Goal: Check status

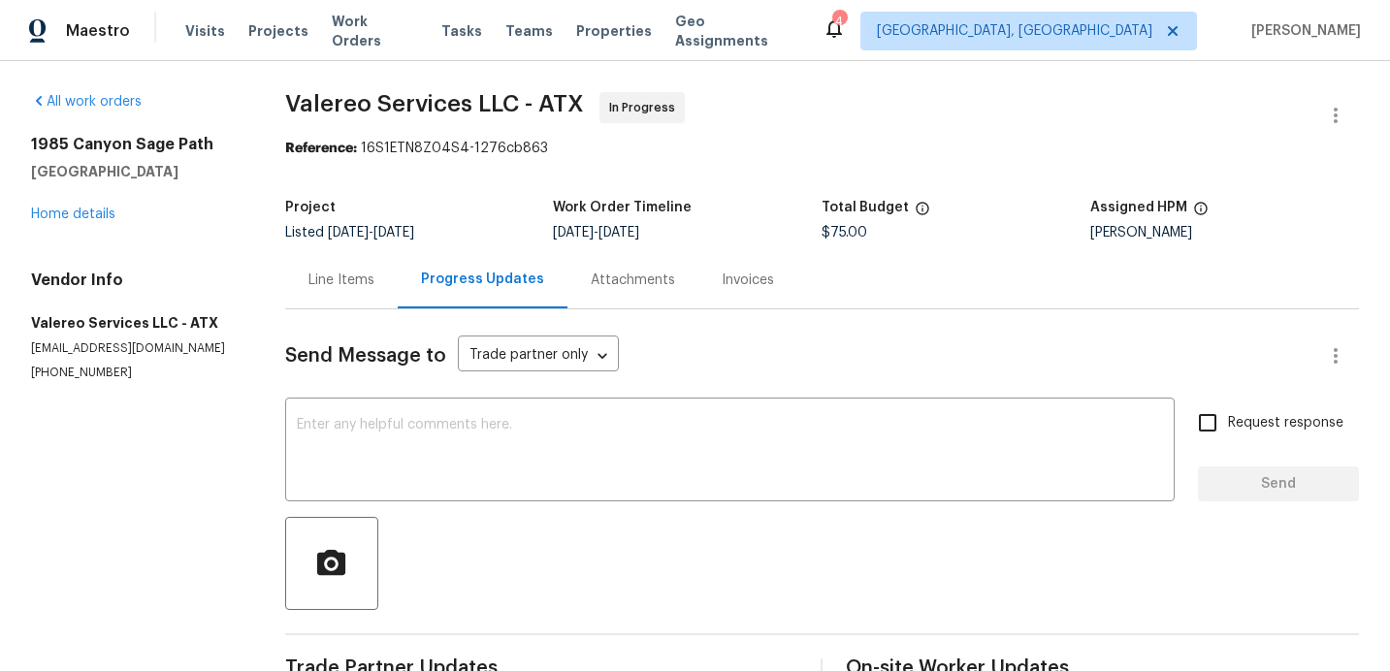
scroll to position [14, 0]
